Goal: Information Seeking & Learning: Learn about a topic

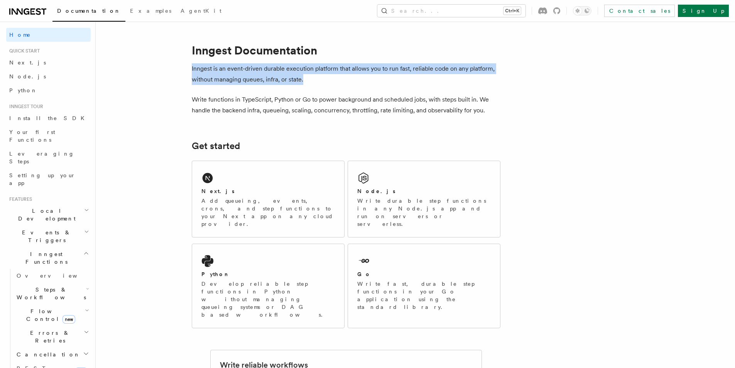
click at [339, 79] on p "Inngest is an event-driven durable execution platform that allows you to run fa…" at bounding box center [346, 74] width 309 height 22
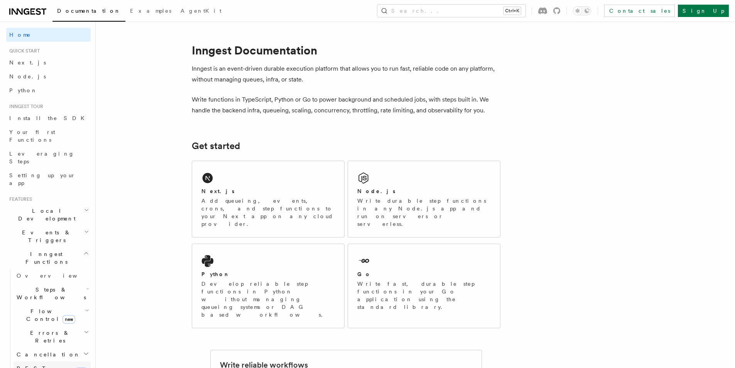
click at [50, 365] on span "REST Endpoints" at bounding box center [38, 372] width 42 height 14
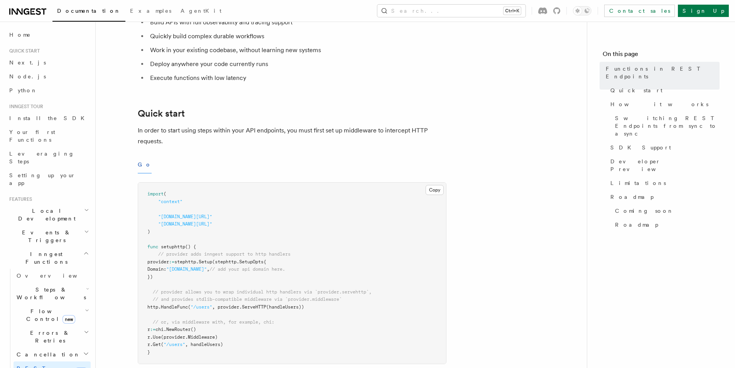
scroll to position [193, 0]
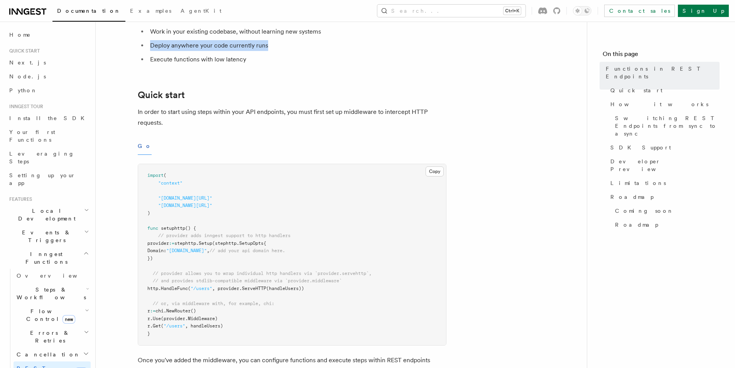
drag, startPoint x: 278, startPoint y: 47, endPoint x: 134, endPoint y: 46, distance: 144.6
drag, startPoint x: 148, startPoint y: 59, endPoint x: 310, endPoint y: 59, distance: 162.0
click at [310, 59] on li "Execute functions with low latency" at bounding box center [297, 59] width 299 height 11
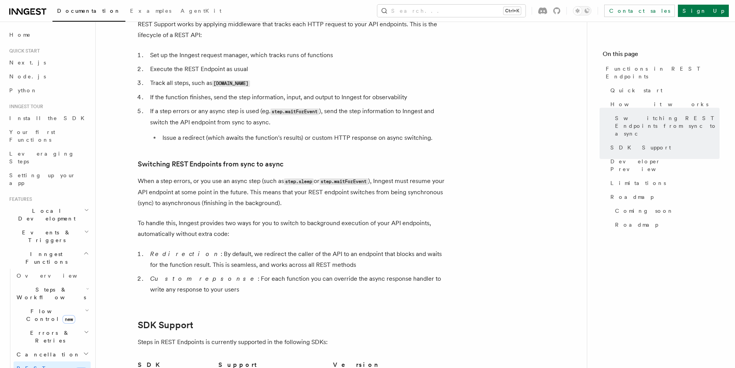
scroll to position [679, 0]
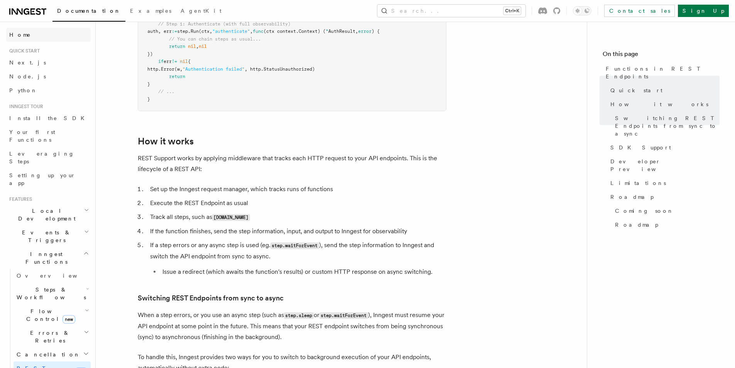
click at [15, 34] on span "Home" at bounding box center [20, 35] width 22 height 8
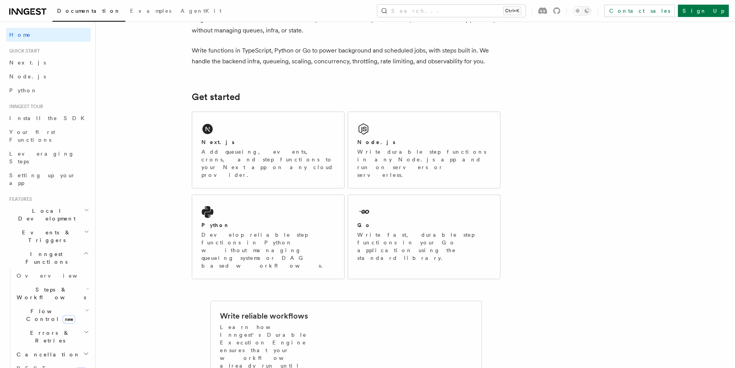
scroll to position [154, 0]
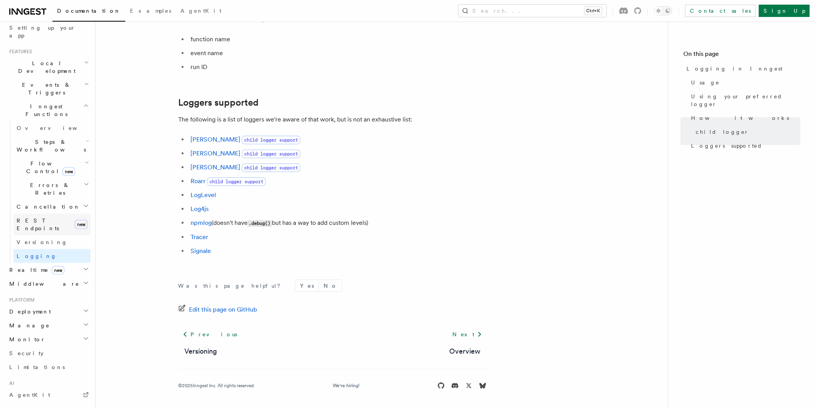
scroll to position [224, 0]
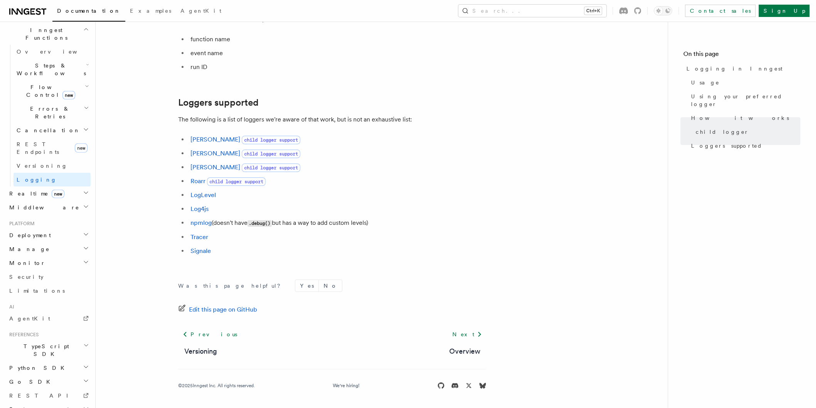
click at [24, 245] on span "Manage" at bounding box center [28, 249] width 44 height 8
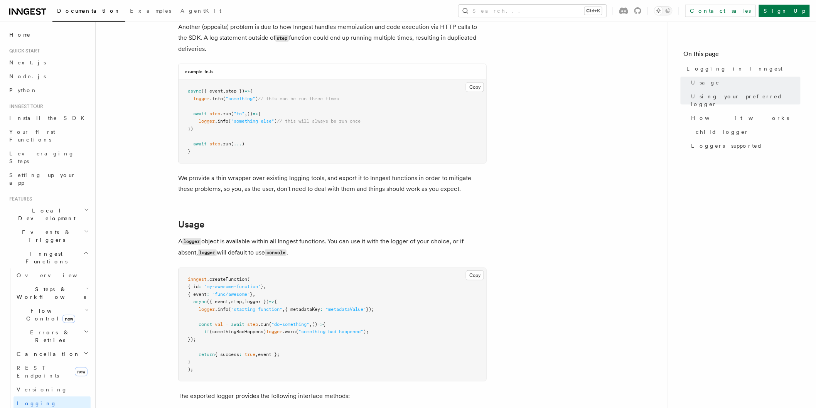
scroll to position [0, 0]
